Goal: Navigation & Orientation: Find specific page/section

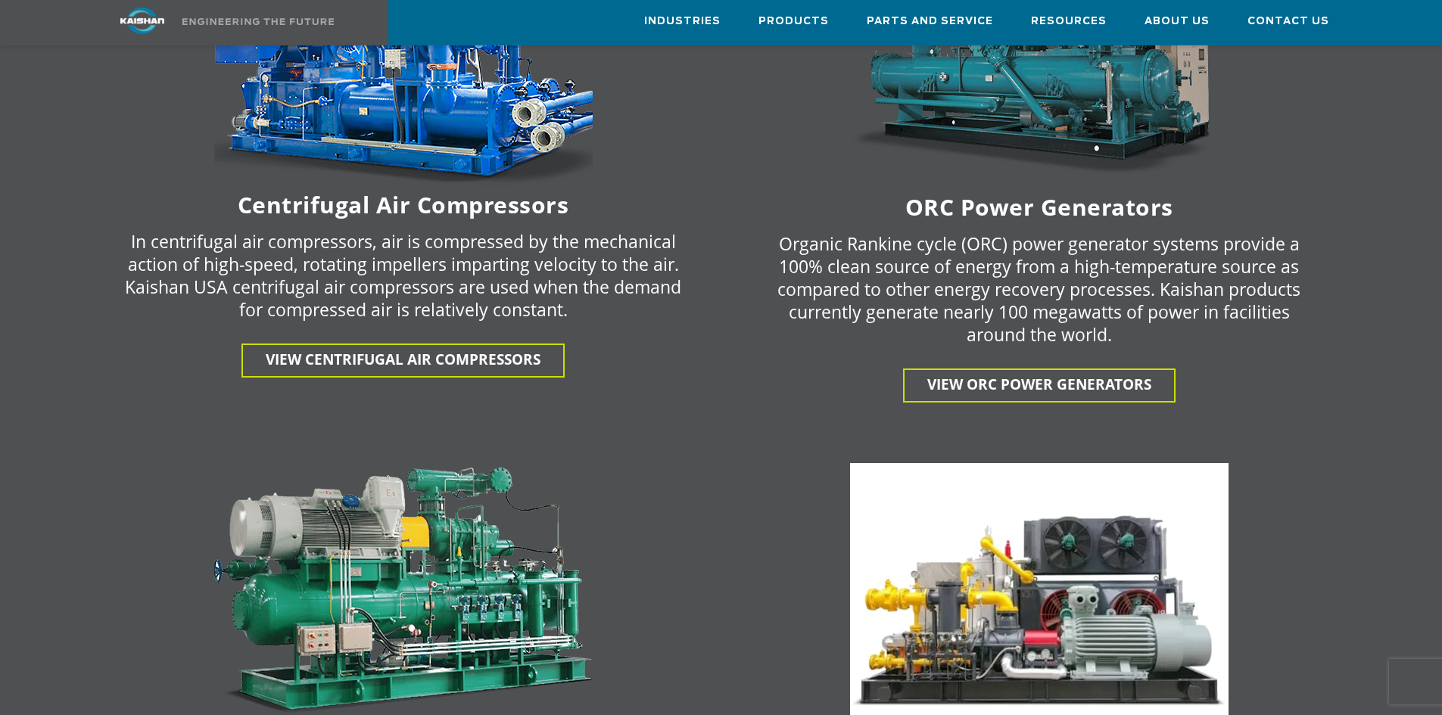
scroll to position [2498, 0]
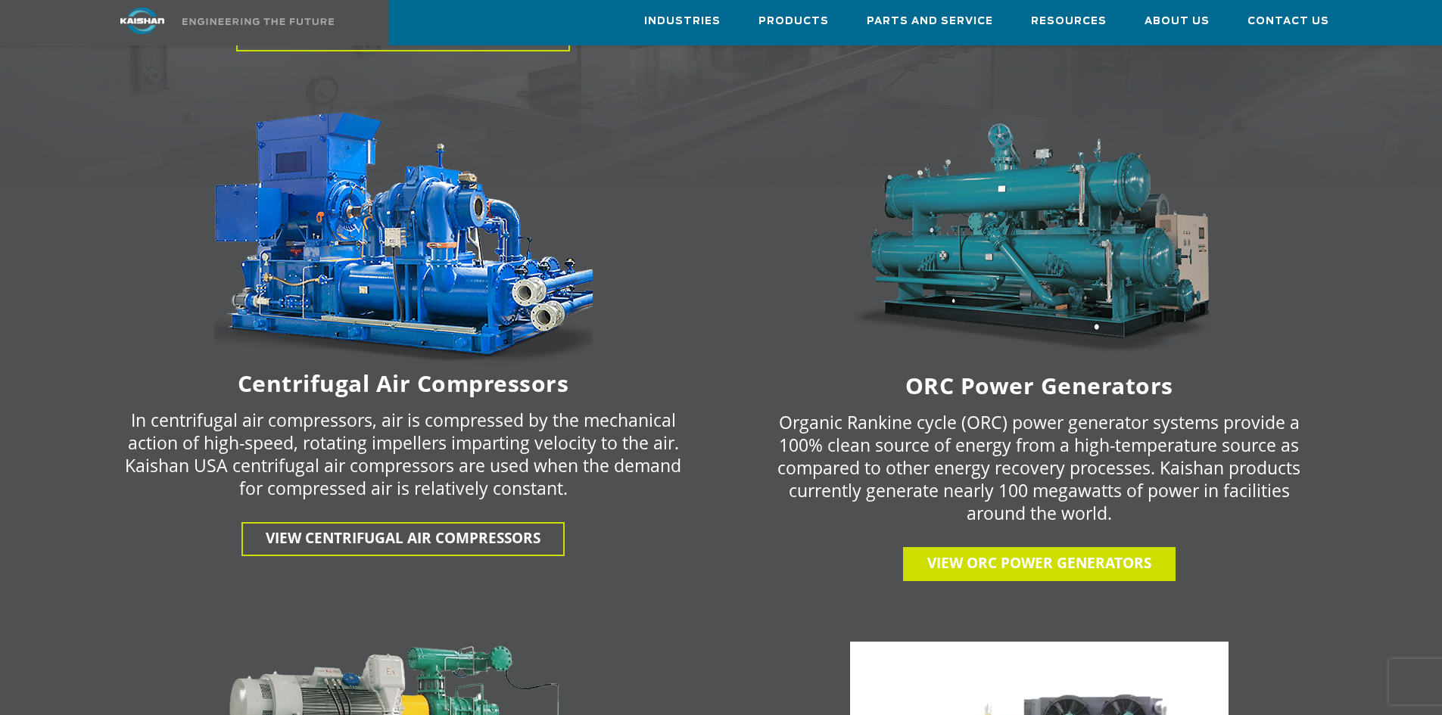
click at [1050, 547] on link "View ORC Power Generators" at bounding box center [1039, 564] width 273 height 34
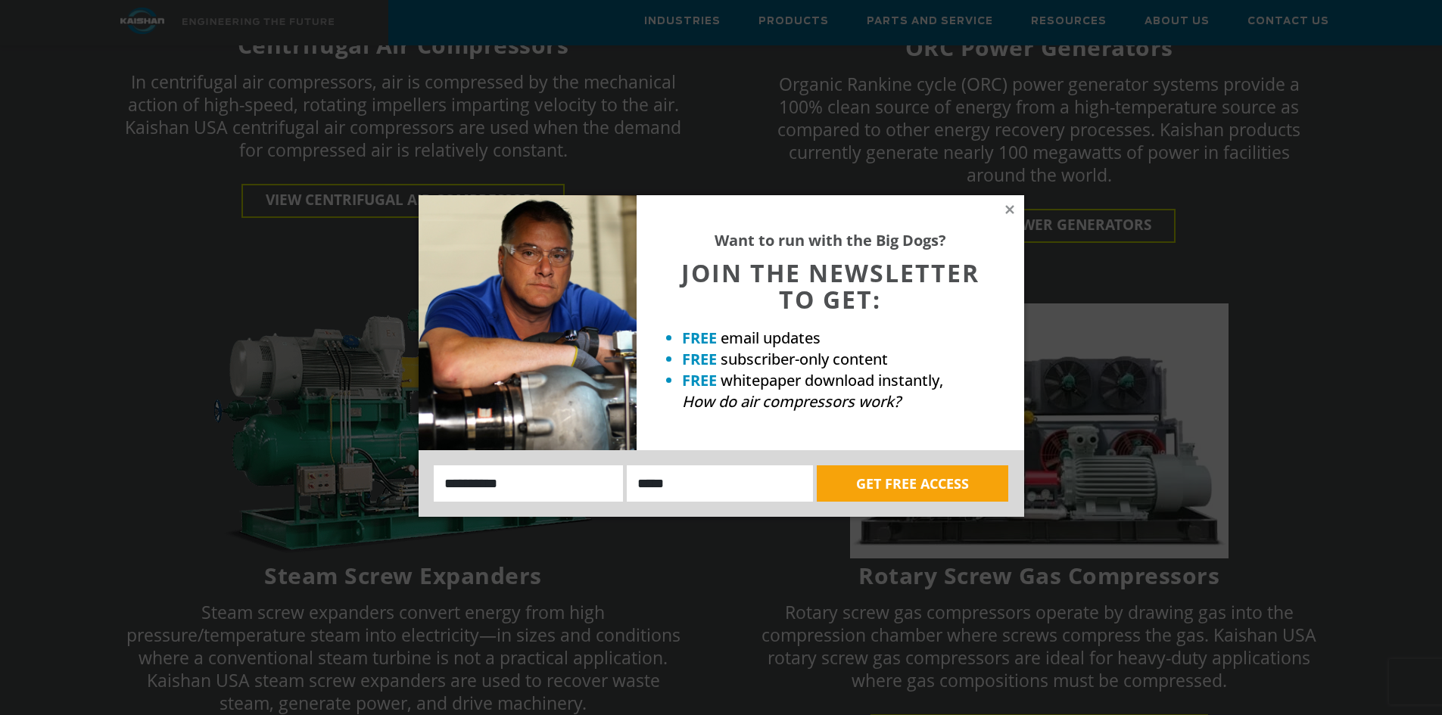
scroll to position [2877, 0]
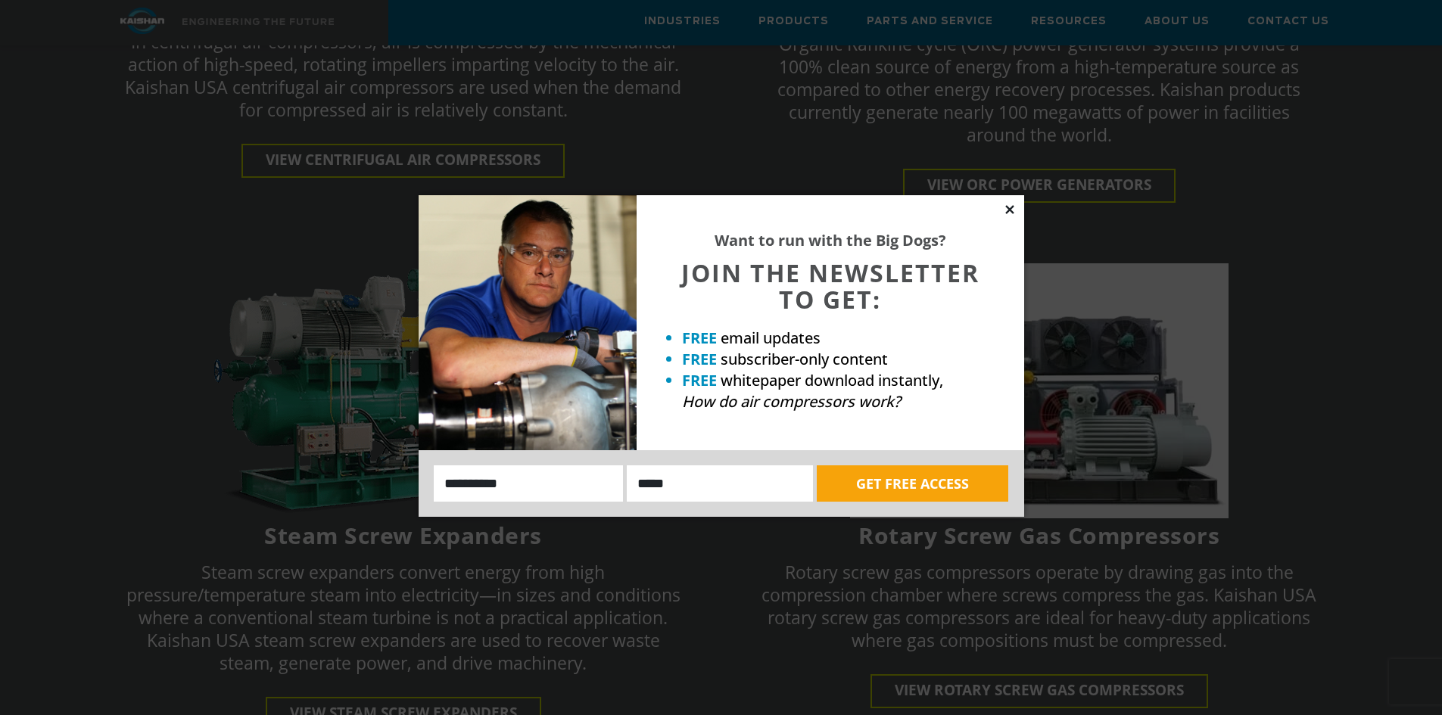
click at [1012, 213] on icon at bounding box center [1009, 209] width 8 height 8
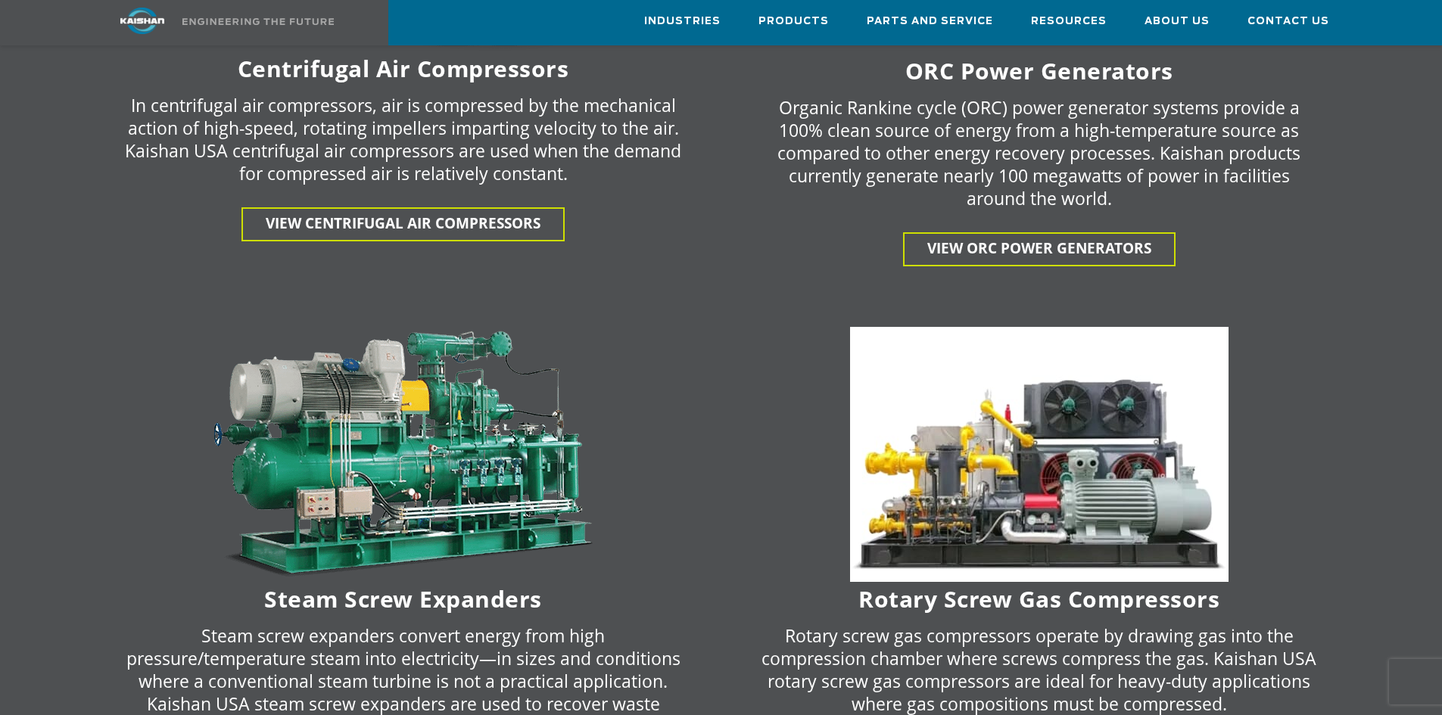
scroll to position [2726, 0]
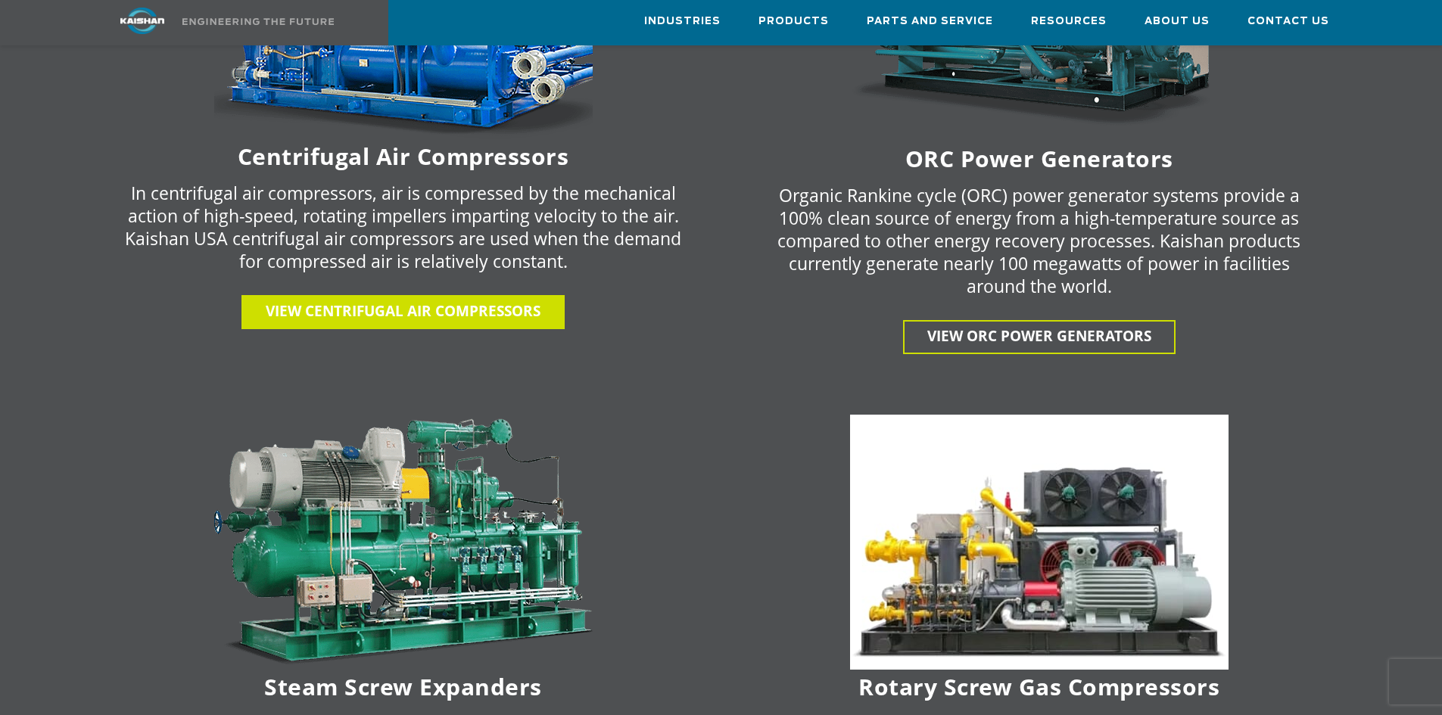
click at [468, 301] on span "View centrifugal air compressors" at bounding box center [403, 311] width 275 height 20
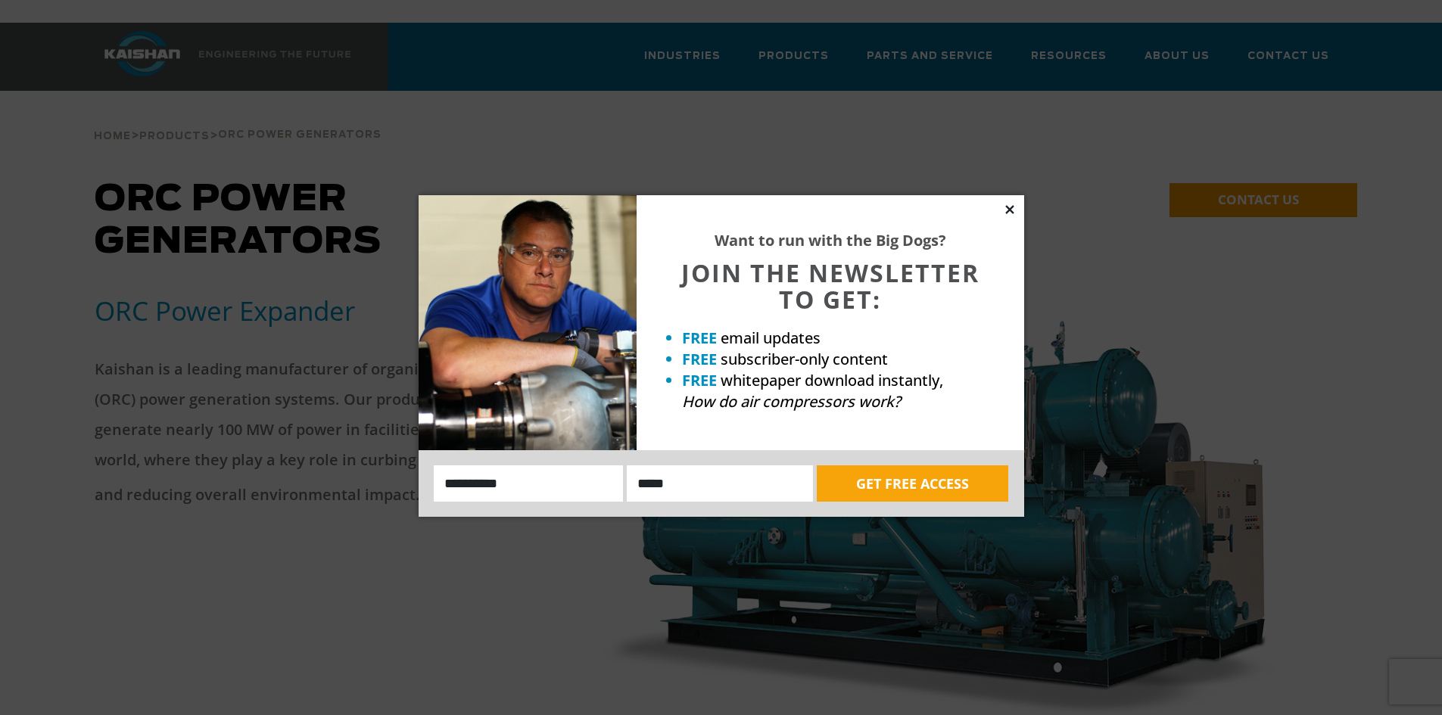
click at [1005, 209] on icon at bounding box center [1010, 210] width 14 height 14
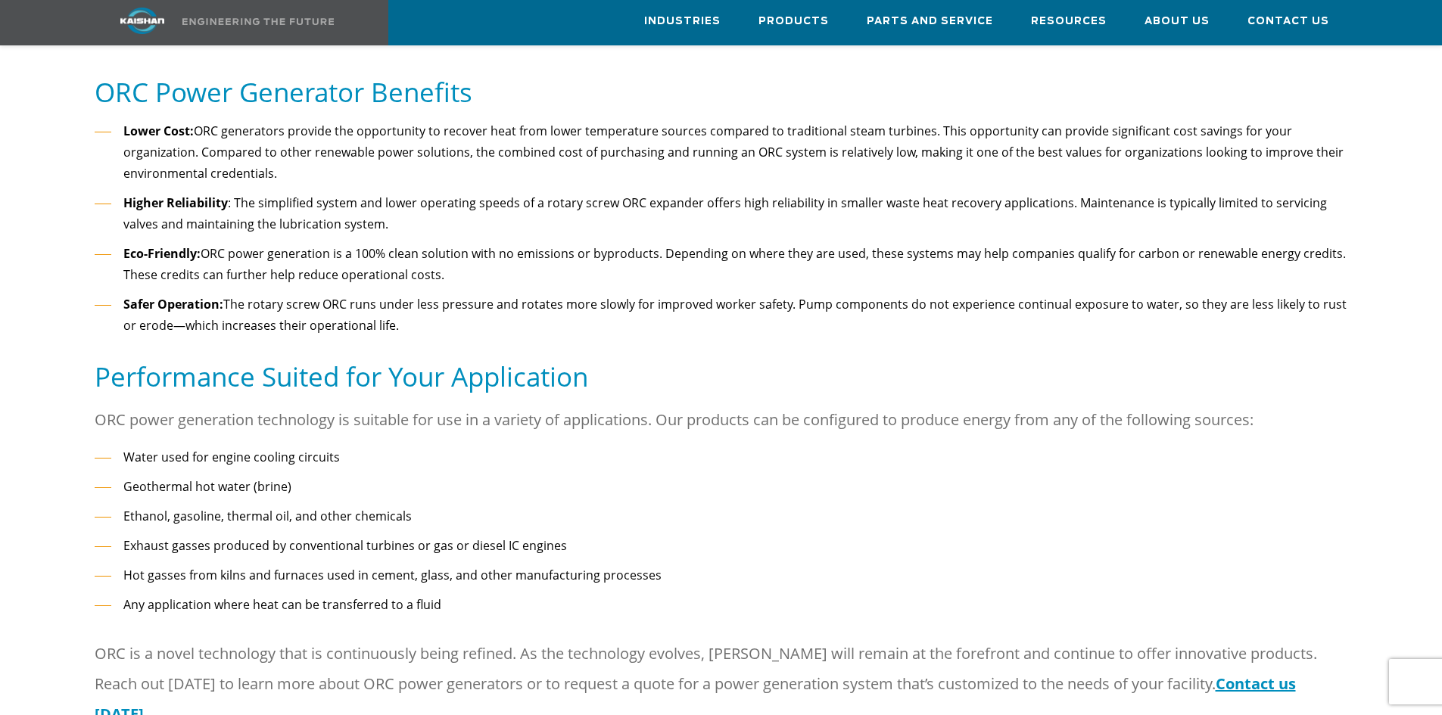
scroll to position [984, 0]
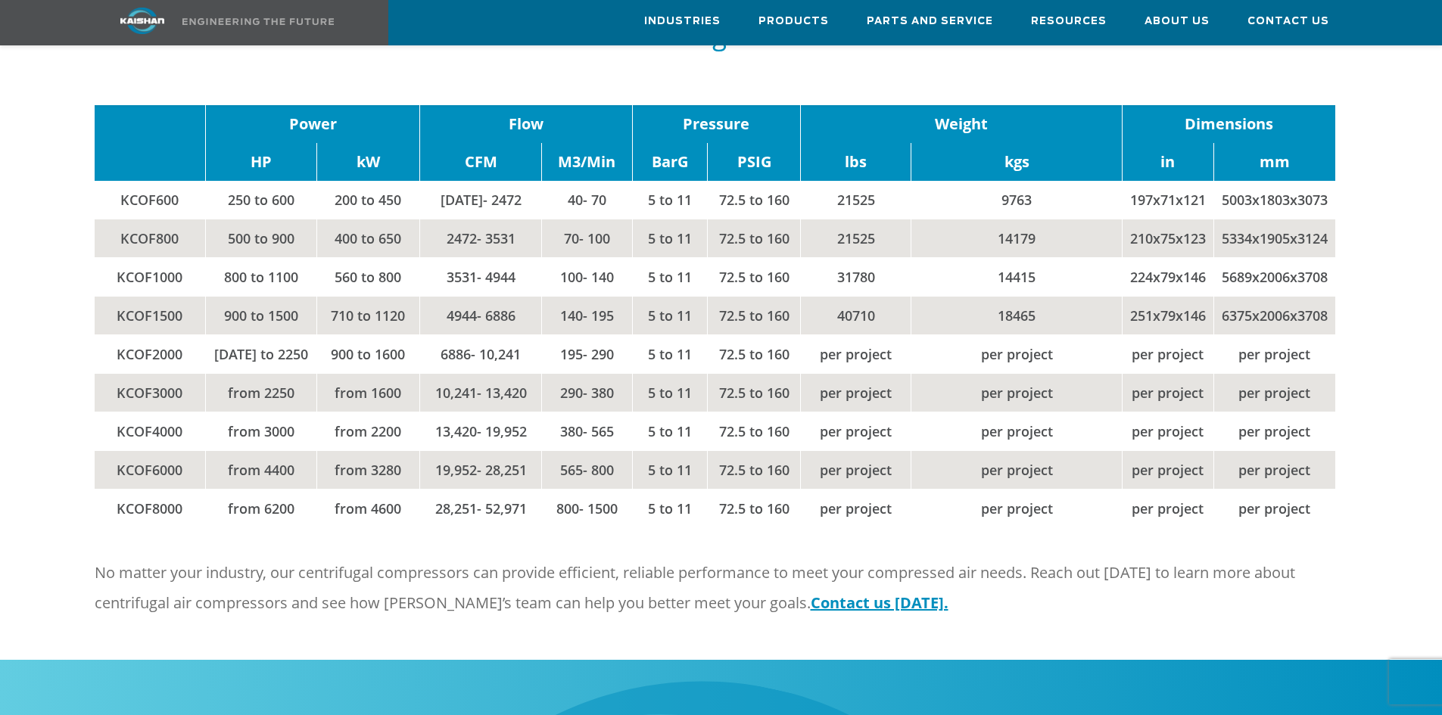
scroll to position [1968, 0]
